Goal: Navigation & Orientation: Find specific page/section

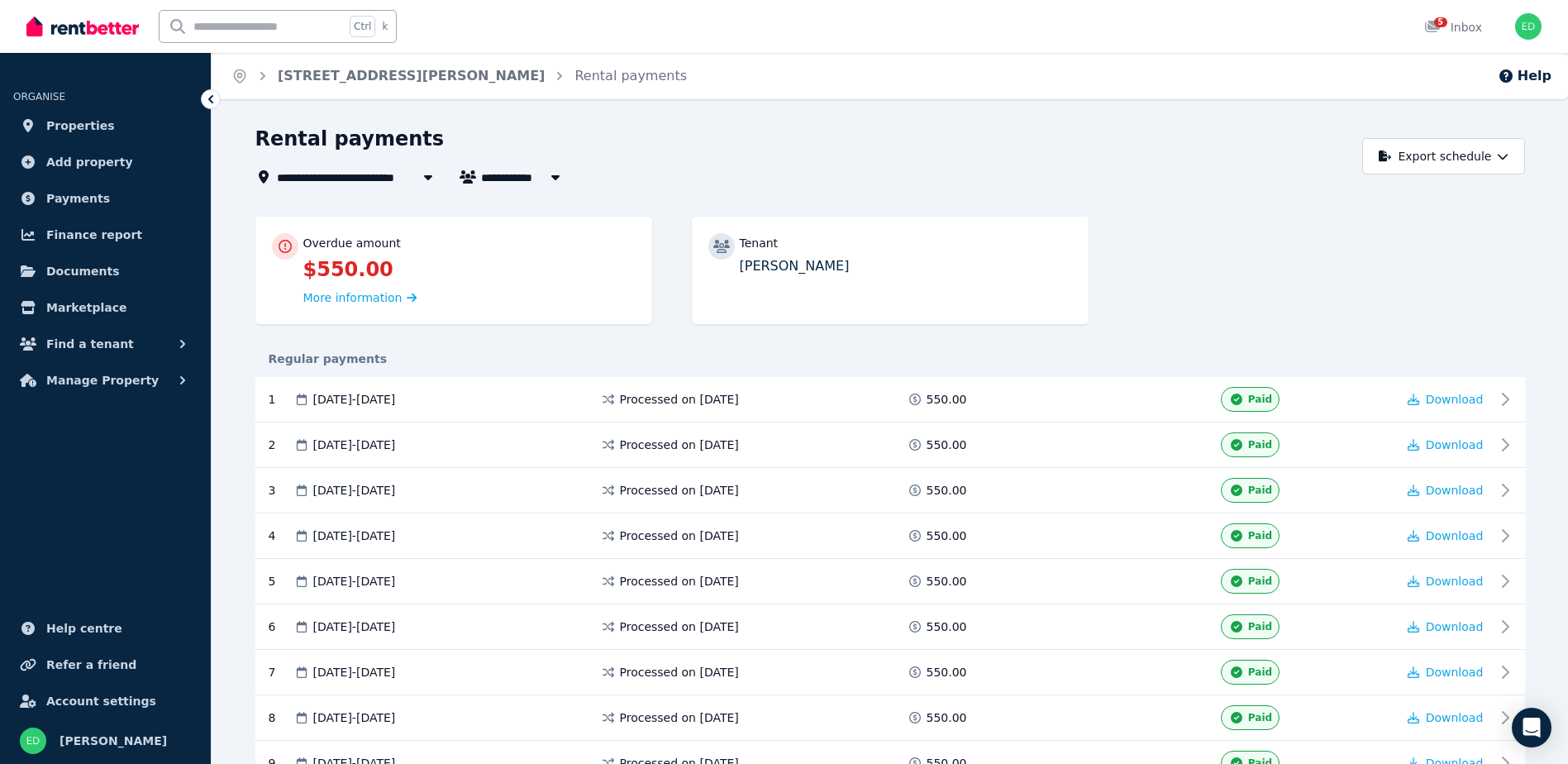
click at [538, 180] on span "[PERSON_NAME]" at bounding box center [544, 177] width 126 height 19
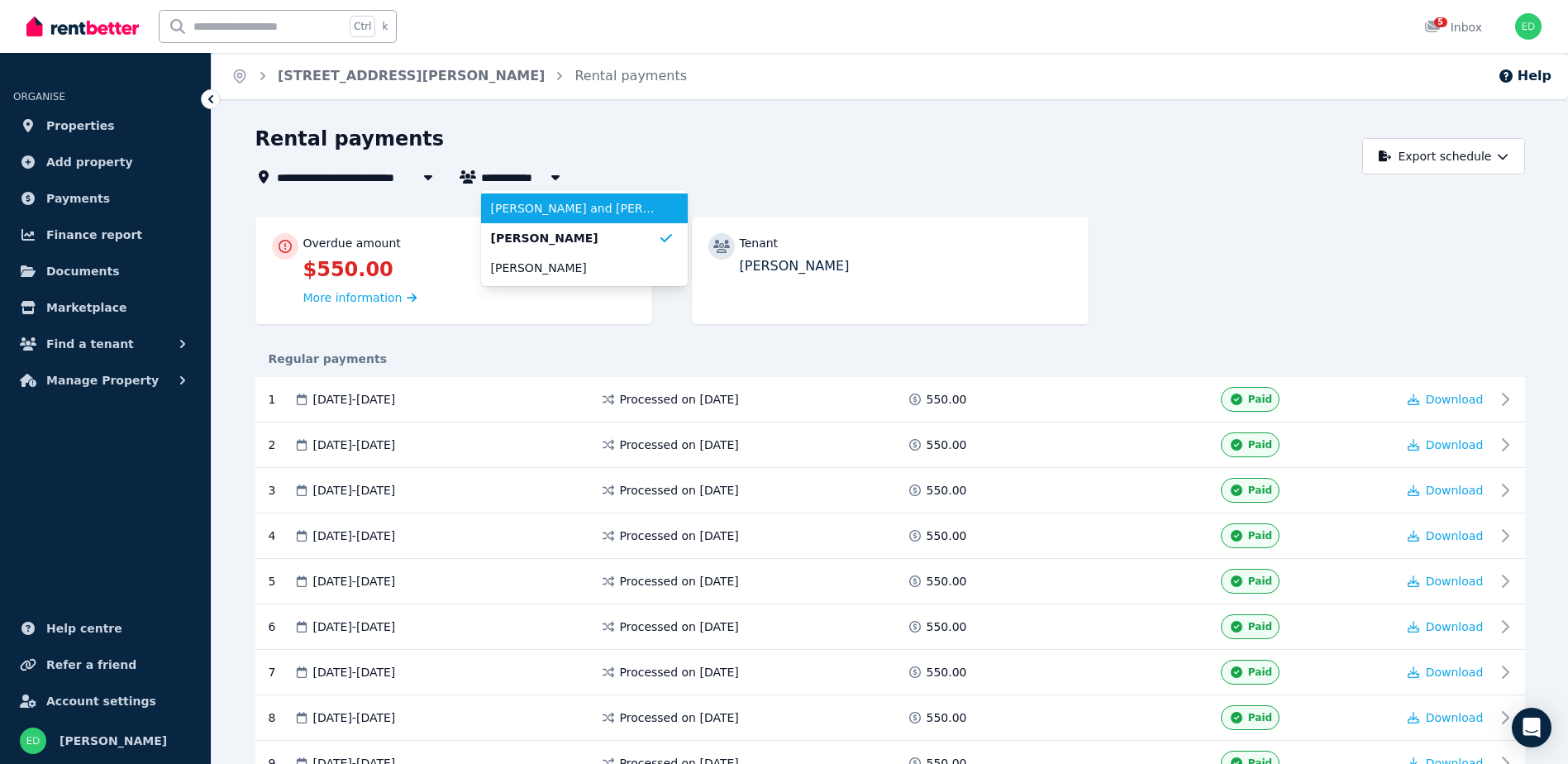
click at [555, 213] on span "[PERSON_NAME] and [PERSON_NAME]" at bounding box center [574, 208] width 167 height 17
type input "**********"
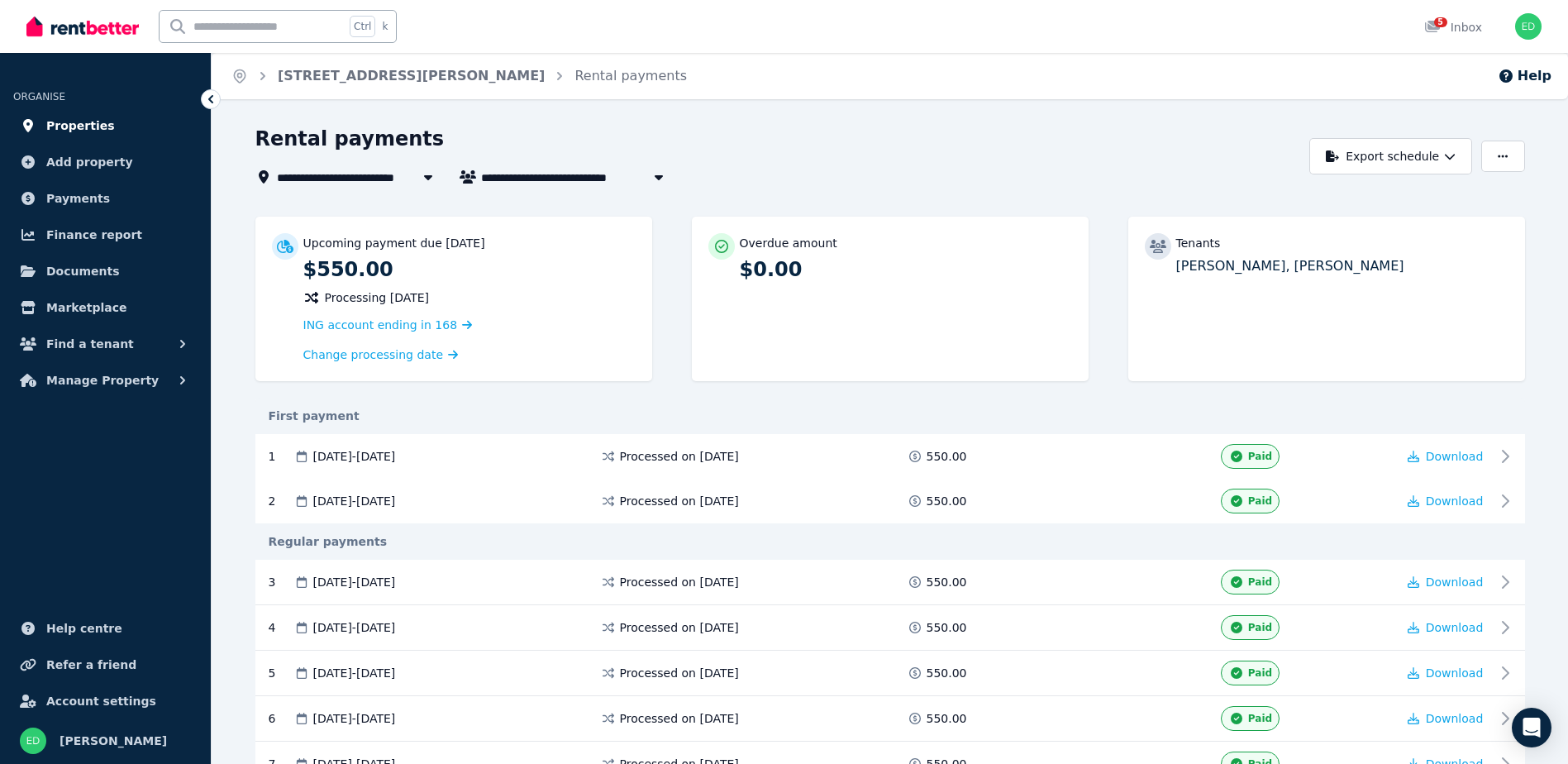
click at [62, 120] on span "Properties" at bounding box center [80, 126] width 69 height 19
